Goal: Transaction & Acquisition: Purchase product/service

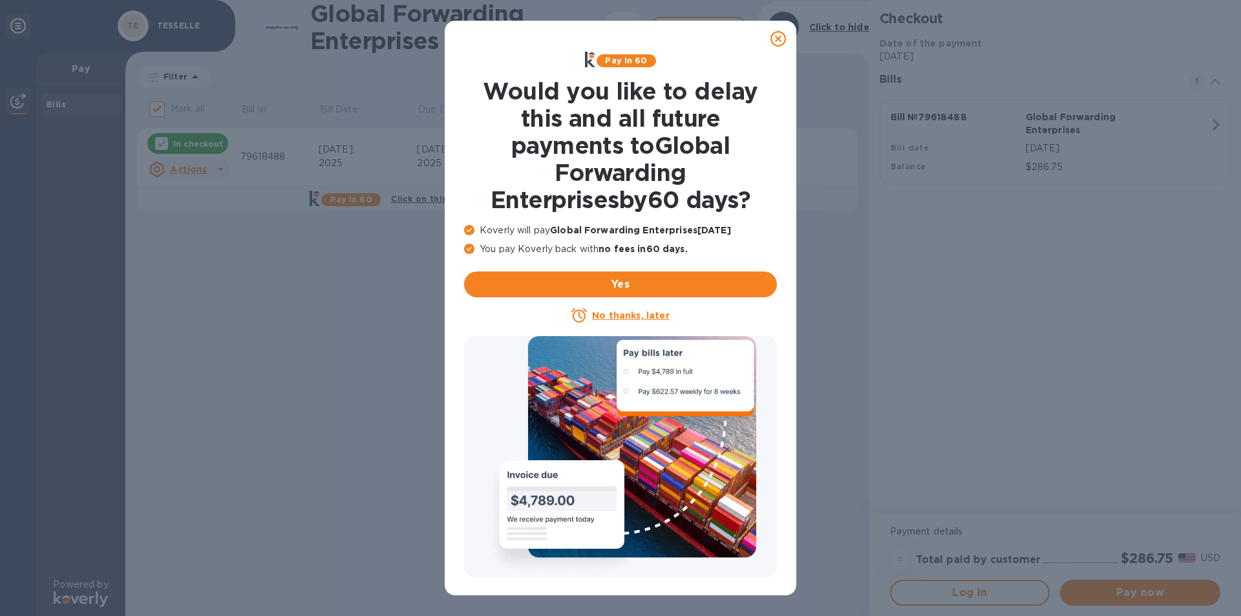
click at [780, 40] on icon at bounding box center [779, 39] width 16 height 16
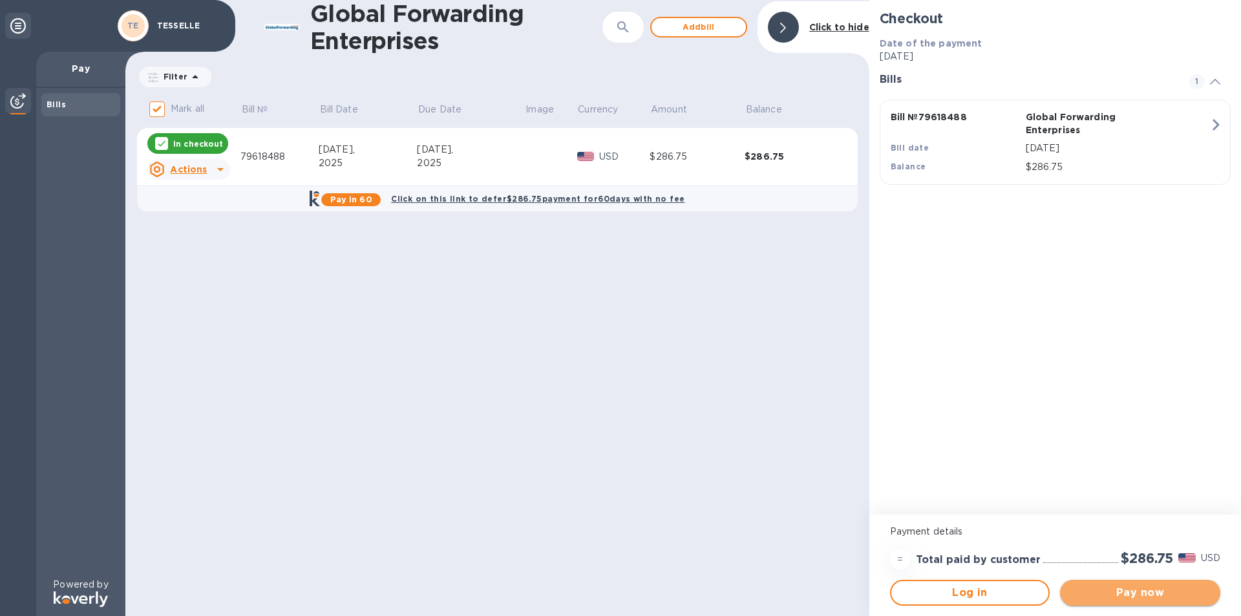
click at [1147, 597] on span "Pay now" at bounding box center [1140, 593] width 140 height 16
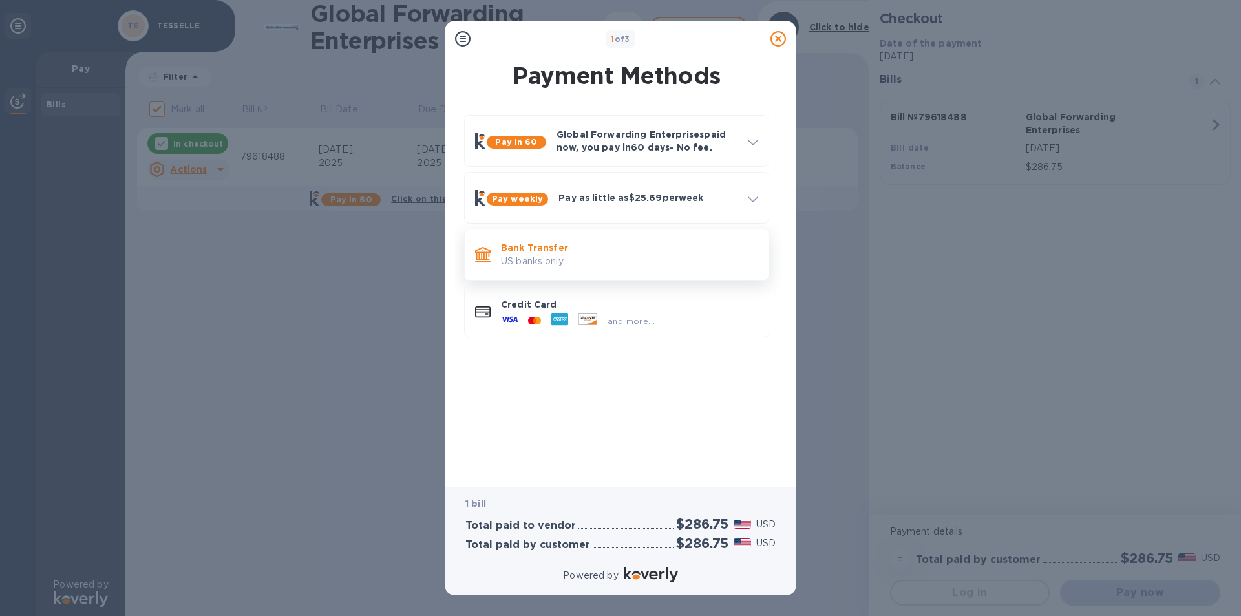
click at [544, 256] on p "US banks only." at bounding box center [629, 262] width 257 height 14
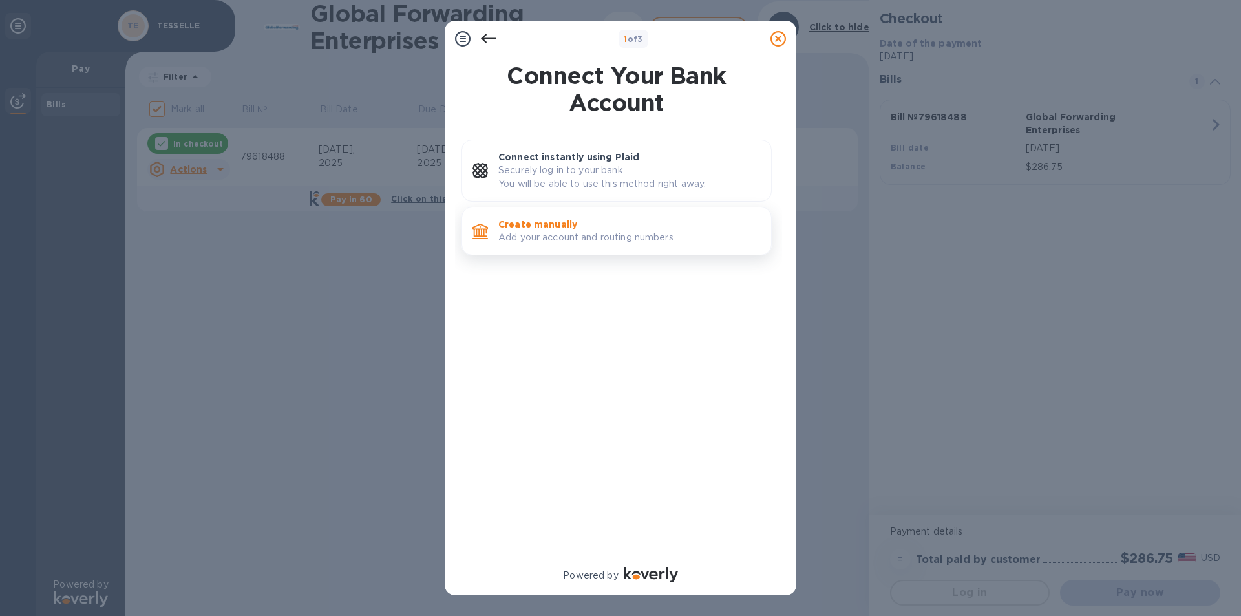
click at [539, 228] on p "Create manually" at bounding box center [629, 224] width 262 height 13
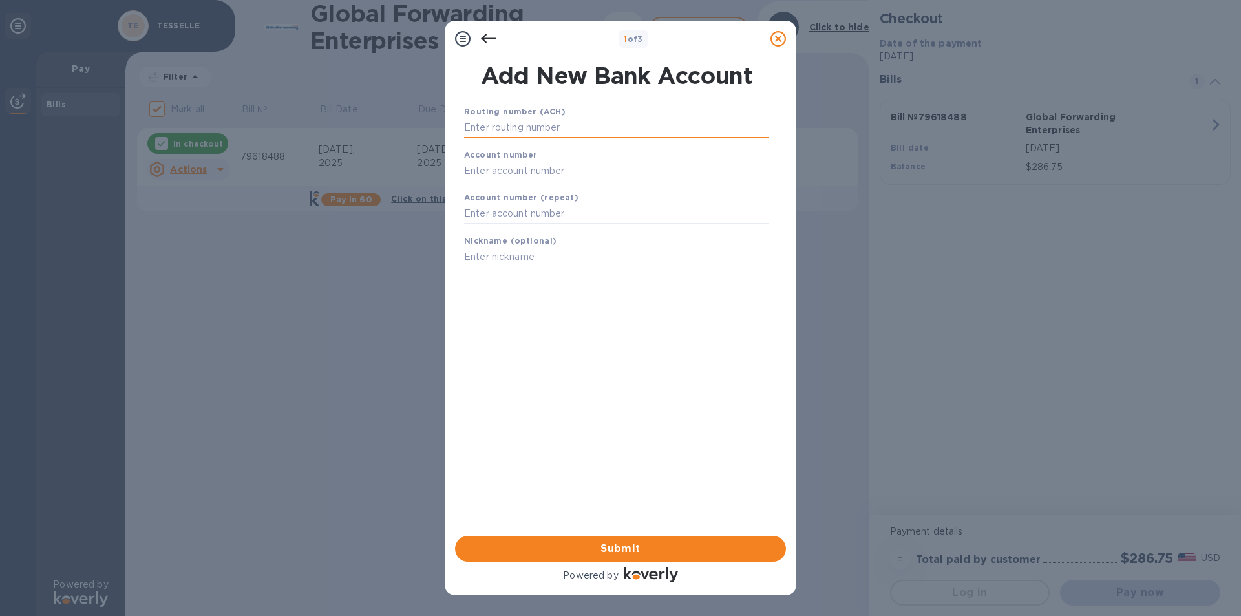
click at [476, 120] on input "text" at bounding box center [616, 127] width 305 height 19
type input "121000248"
click at [500, 186] on input "text" at bounding box center [616, 186] width 305 height 19
type input "8733683158"
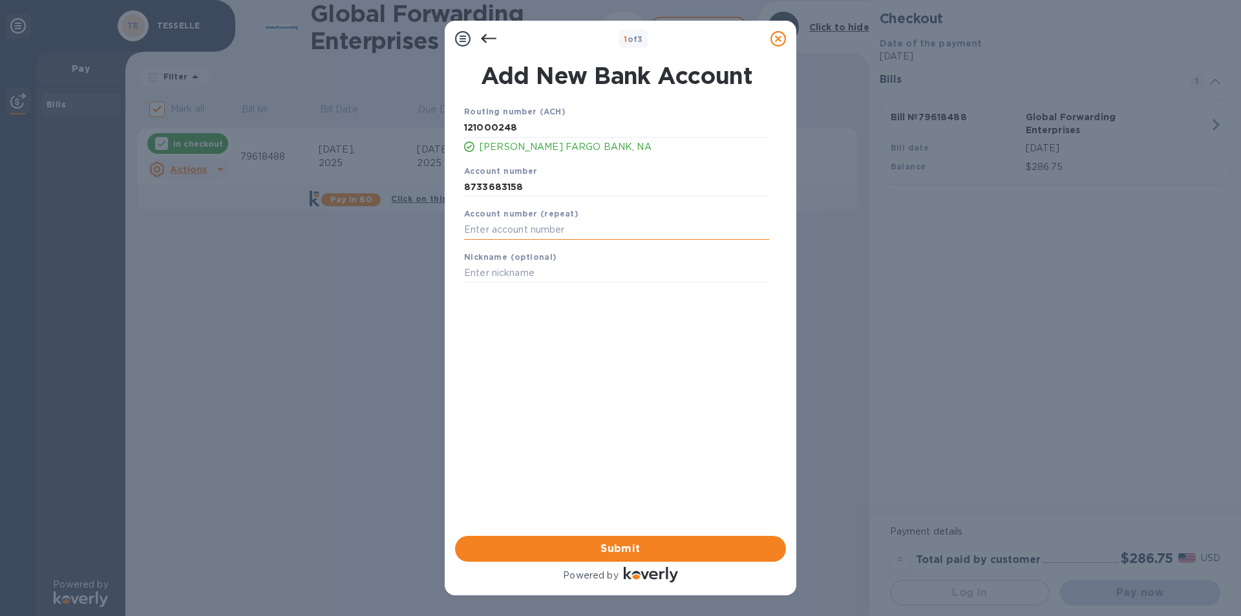
click at [496, 224] on input "text" at bounding box center [616, 229] width 305 height 19
type input "8733683158"
click at [619, 545] on span "Submit" at bounding box center [620, 549] width 310 height 16
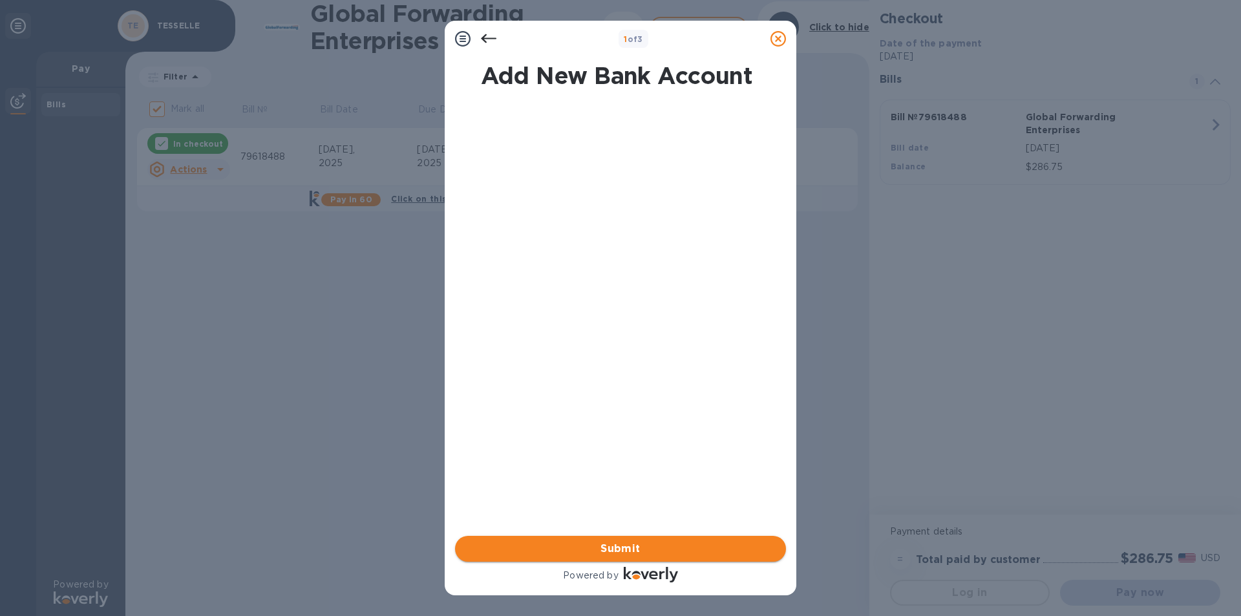
click at [628, 549] on span "Submit" at bounding box center [620, 549] width 310 height 16
